Goal: Information Seeking & Learning: Learn about a topic

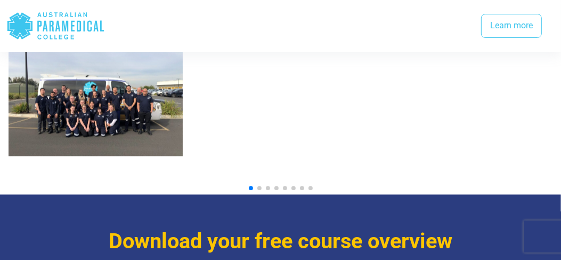
scroll to position [1226, 0]
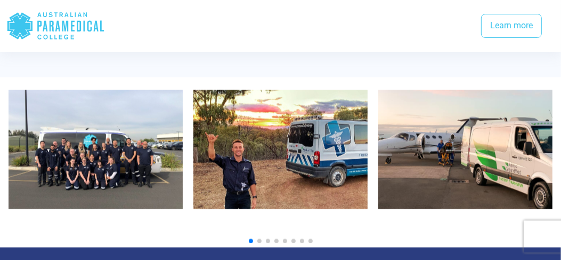
click at [258, 239] on span "Go to slide 2" at bounding box center [259, 241] width 4 height 4
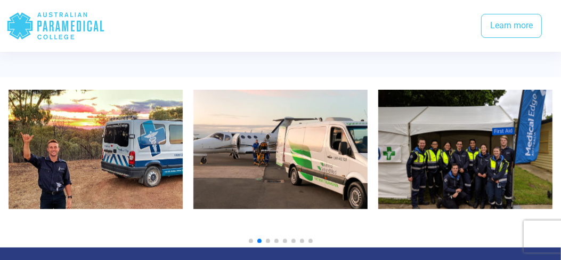
click at [268, 239] on span "Go to slide 3" at bounding box center [268, 241] width 4 height 4
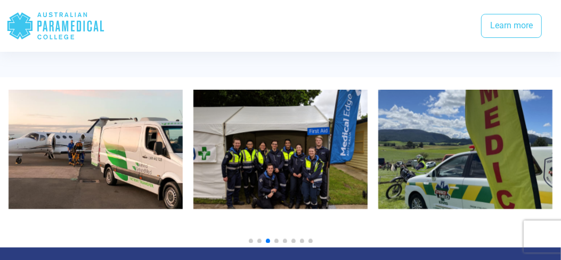
click at [278, 239] on div at bounding box center [281, 241] width 544 height 4
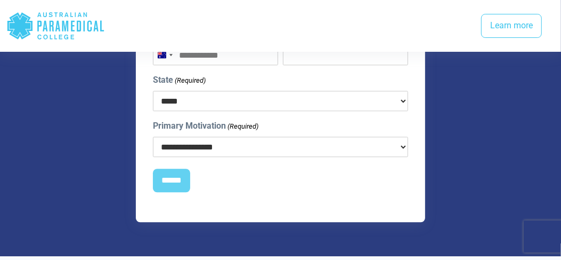
scroll to position [1652, 0]
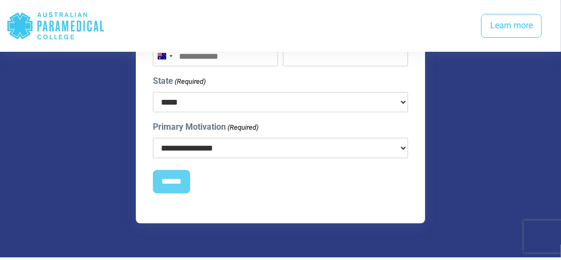
click at [263, 137] on select "**********" at bounding box center [281, 147] width 256 height 20
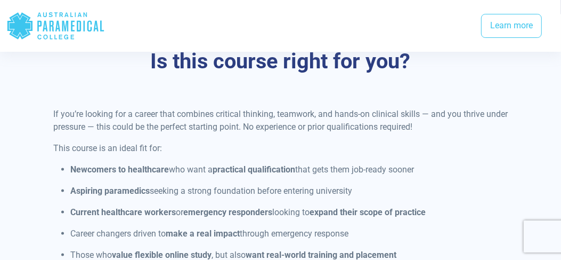
scroll to position [0, 0]
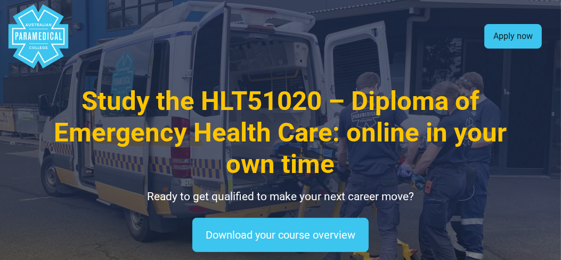
click at [516, 33] on link "Apply now" at bounding box center [513, 36] width 58 height 25
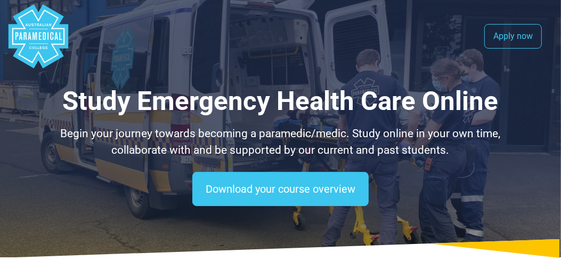
scroll to position [53, 0]
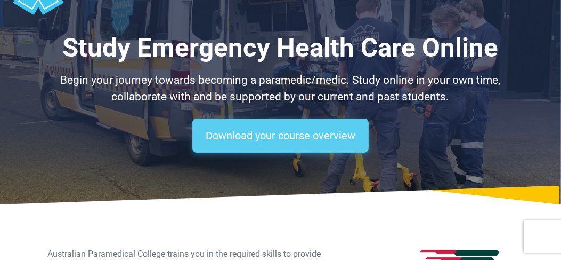
click at [317, 128] on link "Download your course overview" at bounding box center [280, 135] width 176 height 34
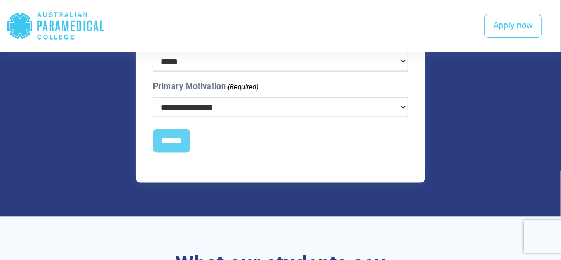
scroll to position [934, 0]
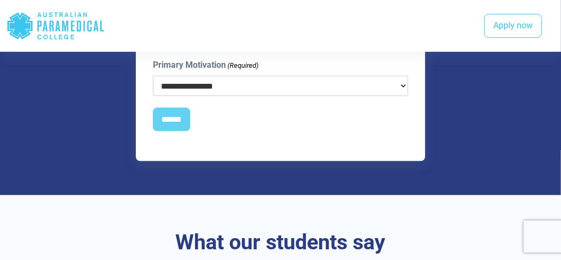
click at [236, 86] on select "**********" at bounding box center [281, 86] width 256 height 20
click at [255, 80] on select "**********" at bounding box center [281, 86] width 256 height 20
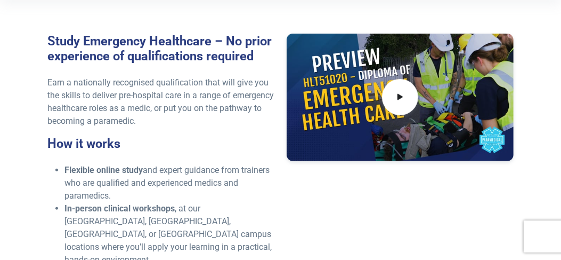
scroll to position [320, 0]
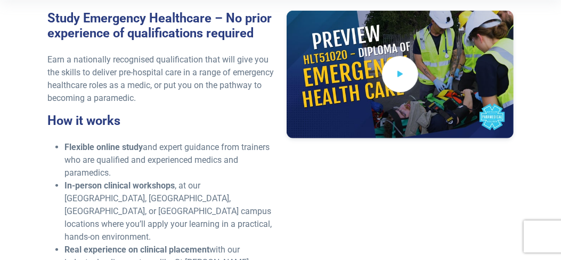
click at [401, 78] on icon at bounding box center [400, 74] width 11 height 16
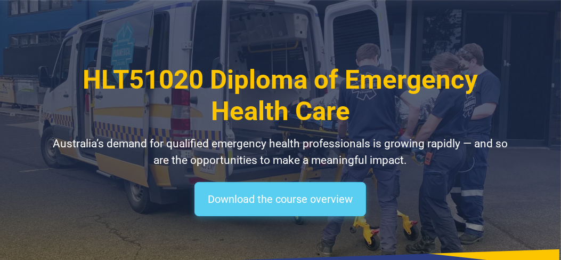
scroll to position [0, 0]
